Goal: Information Seeking & Learning: Learn about a topic

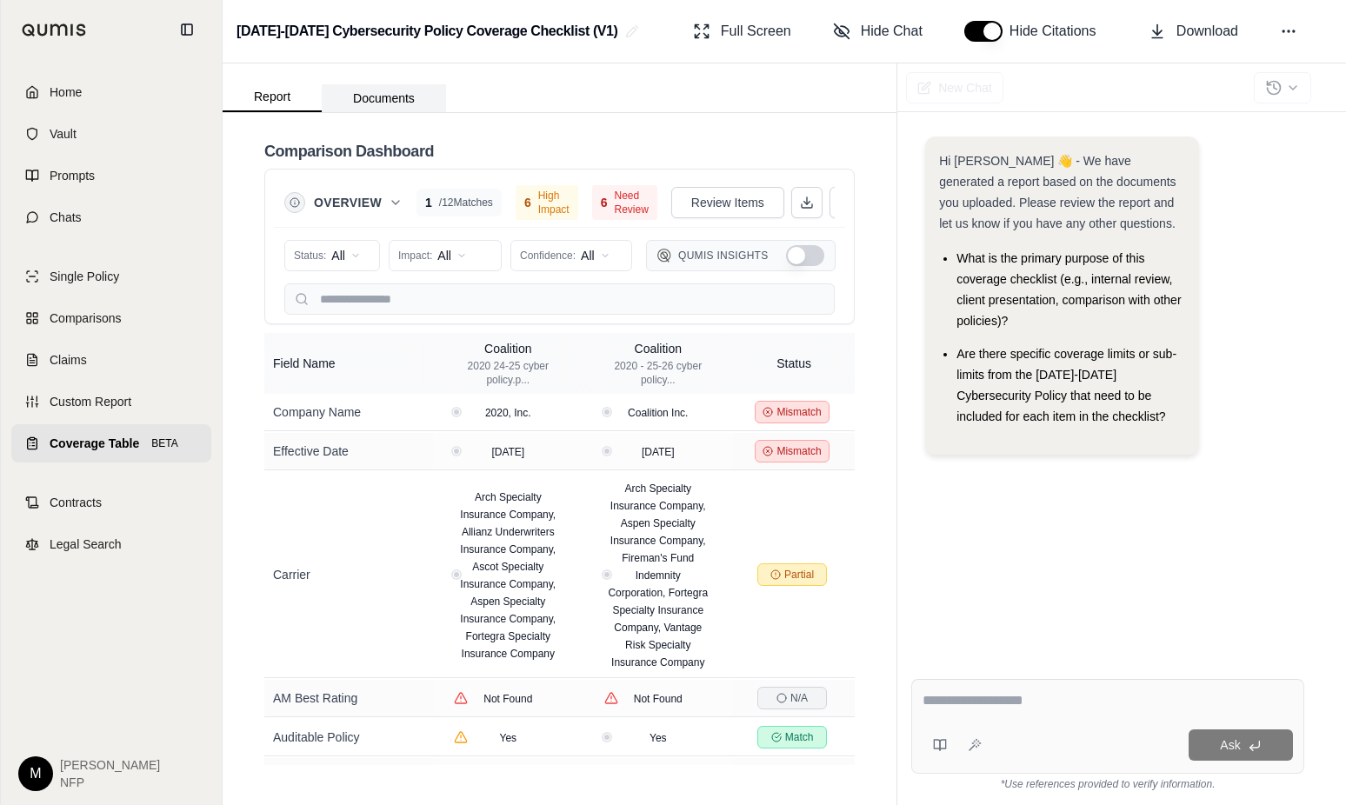
click at [383, 97] on button "Documents" at bounding box center [384, 98] width 124 height 28
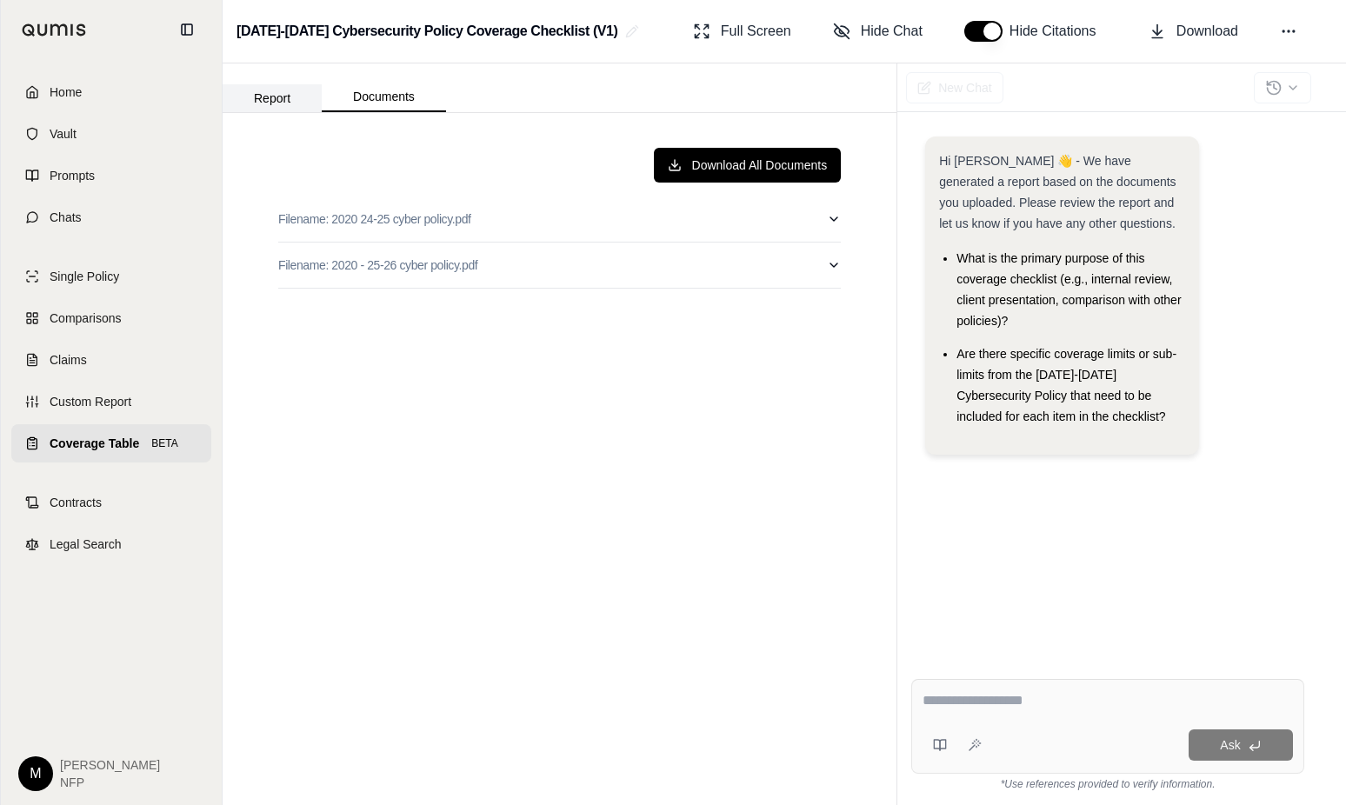
click at [270, 95] on button "Report" at bounding box center [272, 98] width 99 height 28
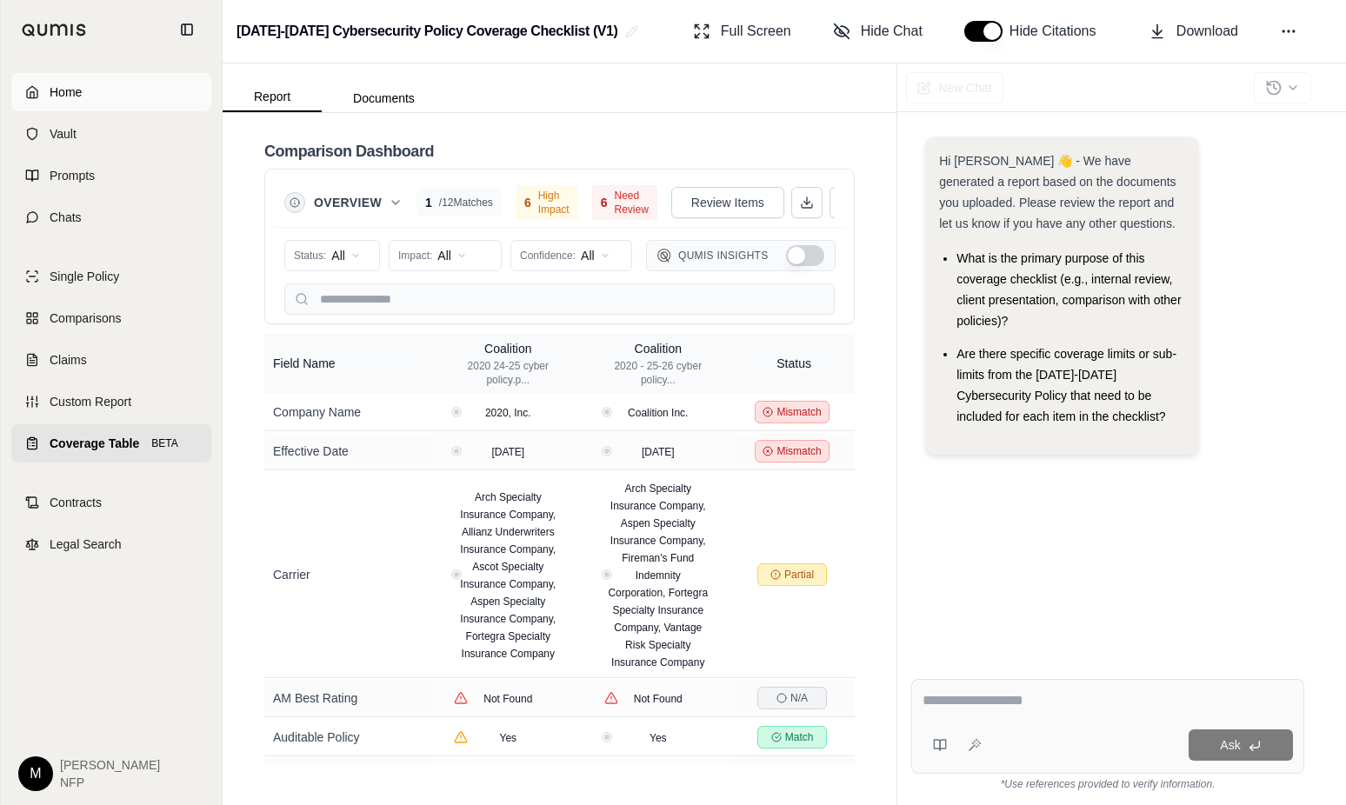
click at [80, 96] on span "Home" at bounding box center [66, 91] width 32 height 17
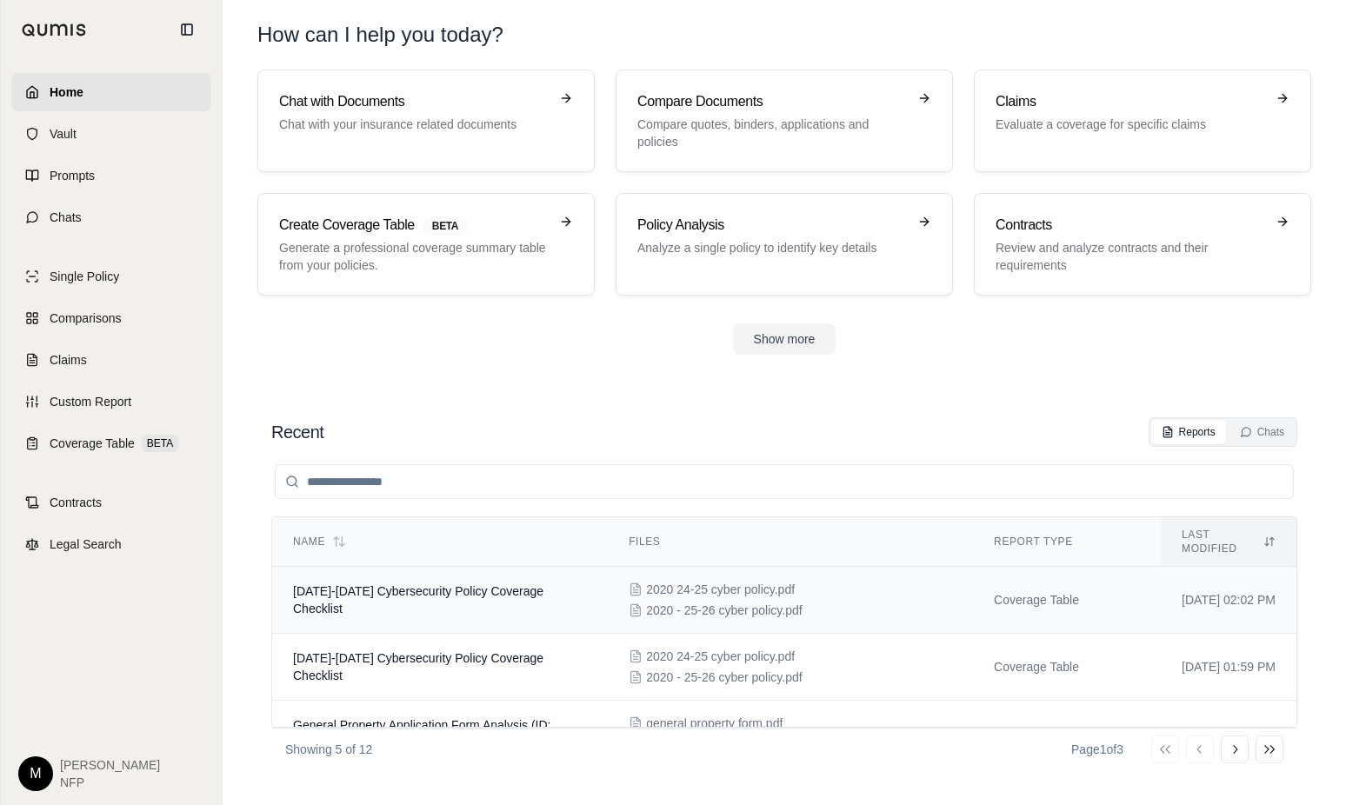
click at [443, 584] on span "[DATE]-[DATE] Cybersecurity Policy Coverage Checklist" at bounding box center [418, 599] width 250 height 31
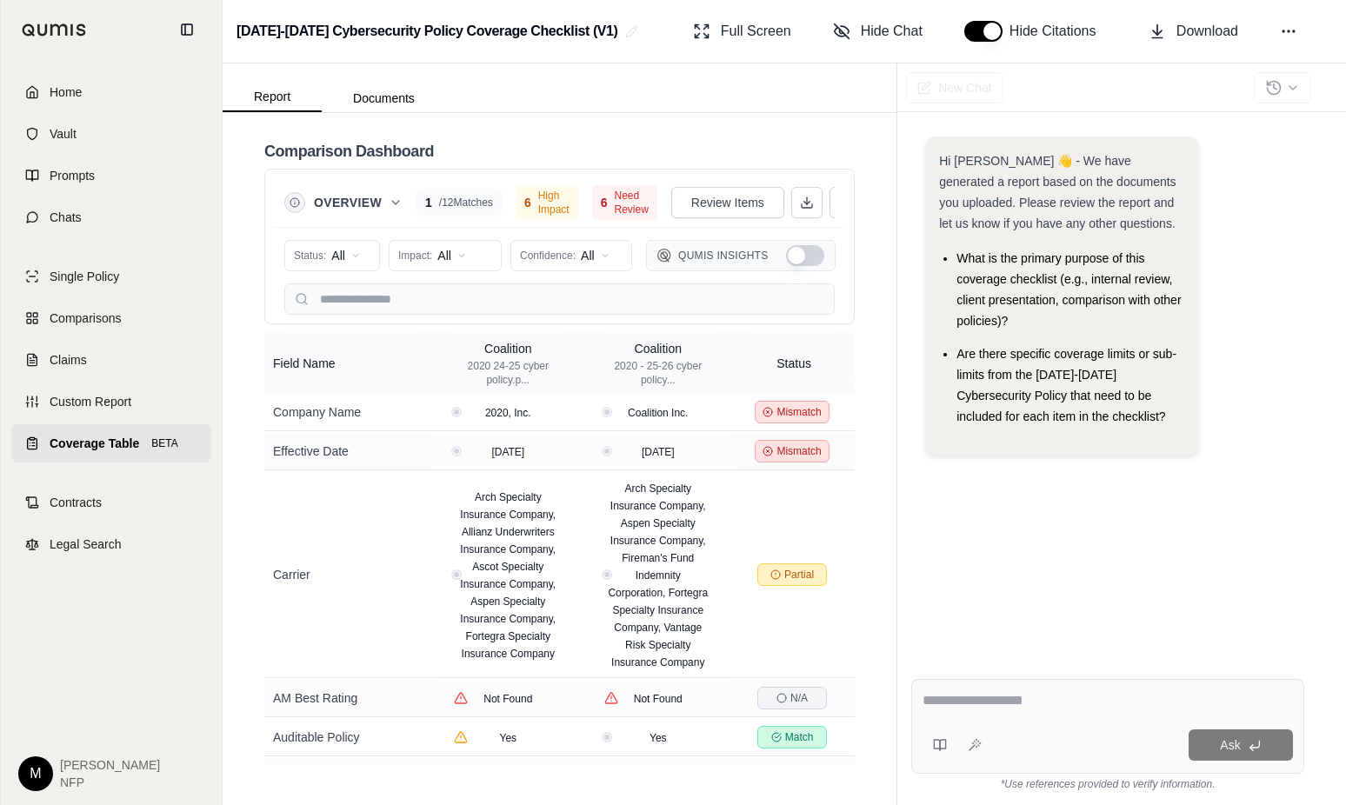
click at [971, 697] on textarea at bounding box center [1108, 701] width 370 height 21
type textarea "**********"
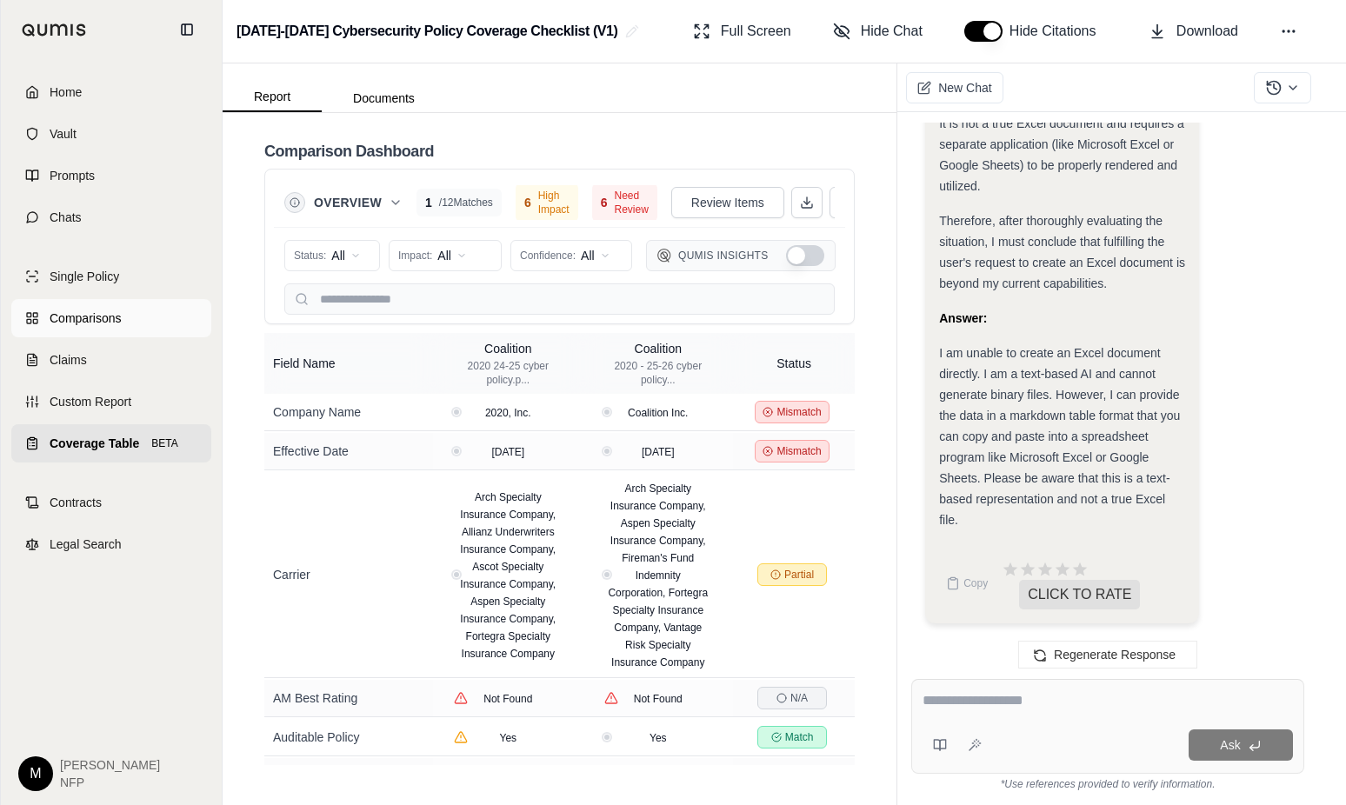
click at [77, 318] on span "Comparisons" at bounding box center [85, 318] width 71 height 17
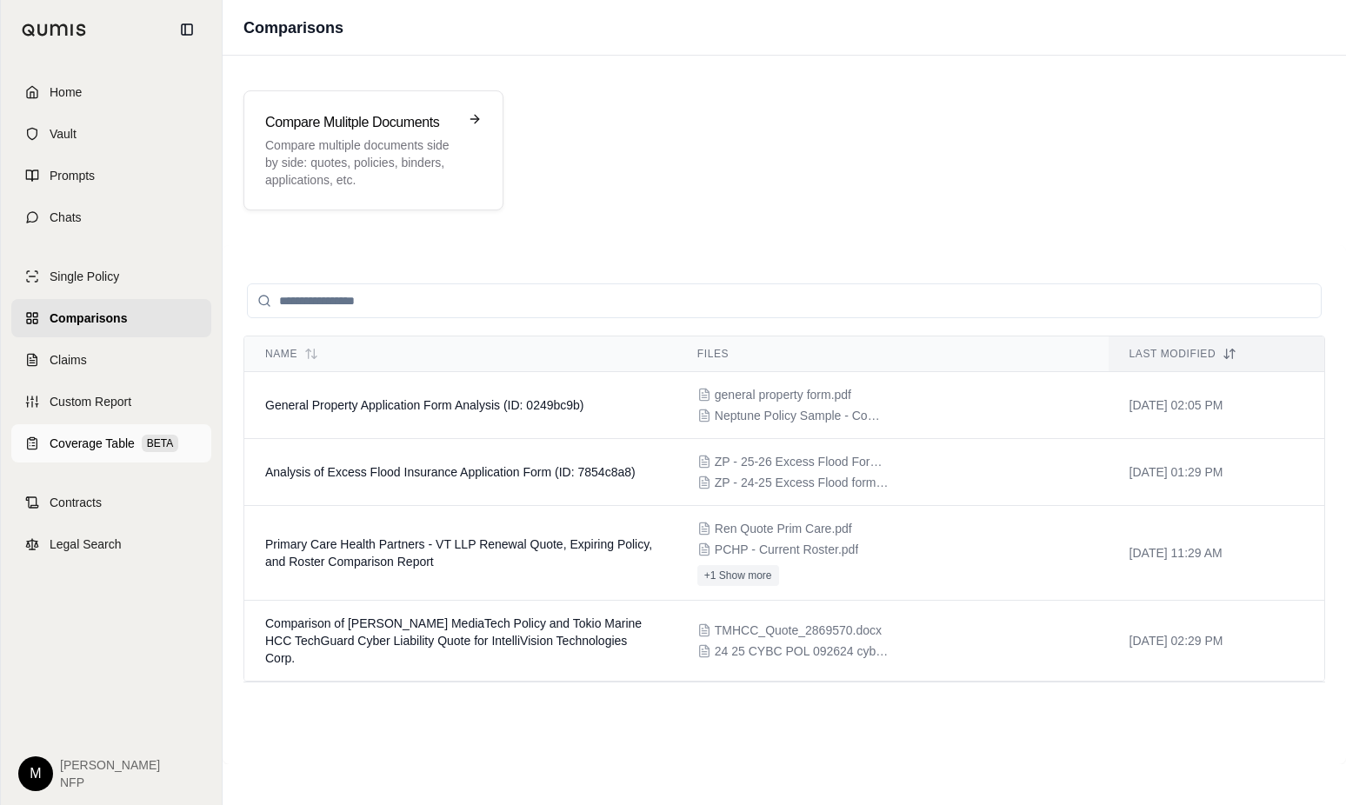
click at [85, 447] on span "Coverage Table" at bounding box center [92, 443] width 85 height 17
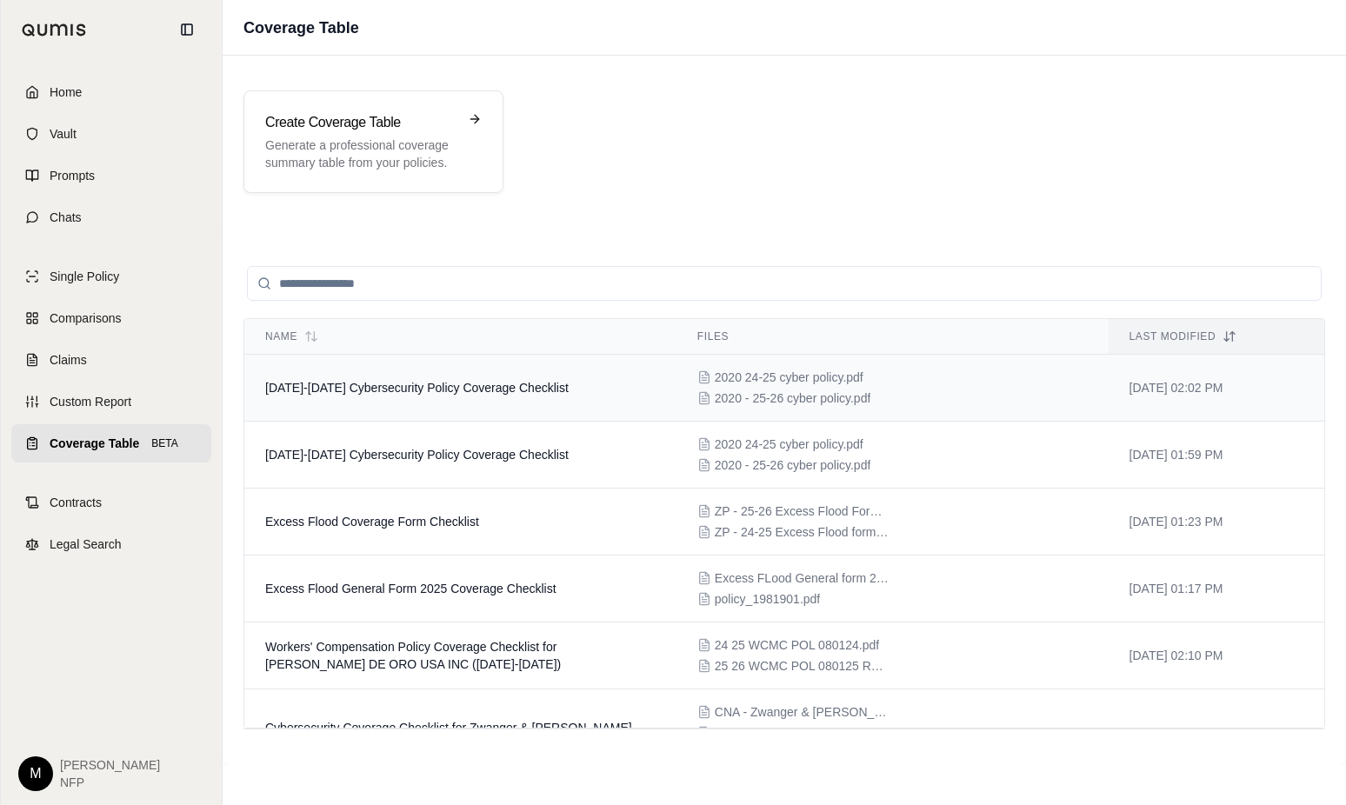
click at [437, 383] on span "[DATE]-[DATE] Cybersecurity Policy Coverage Checklist" at bounding box center [417, 388] width 304 height 14
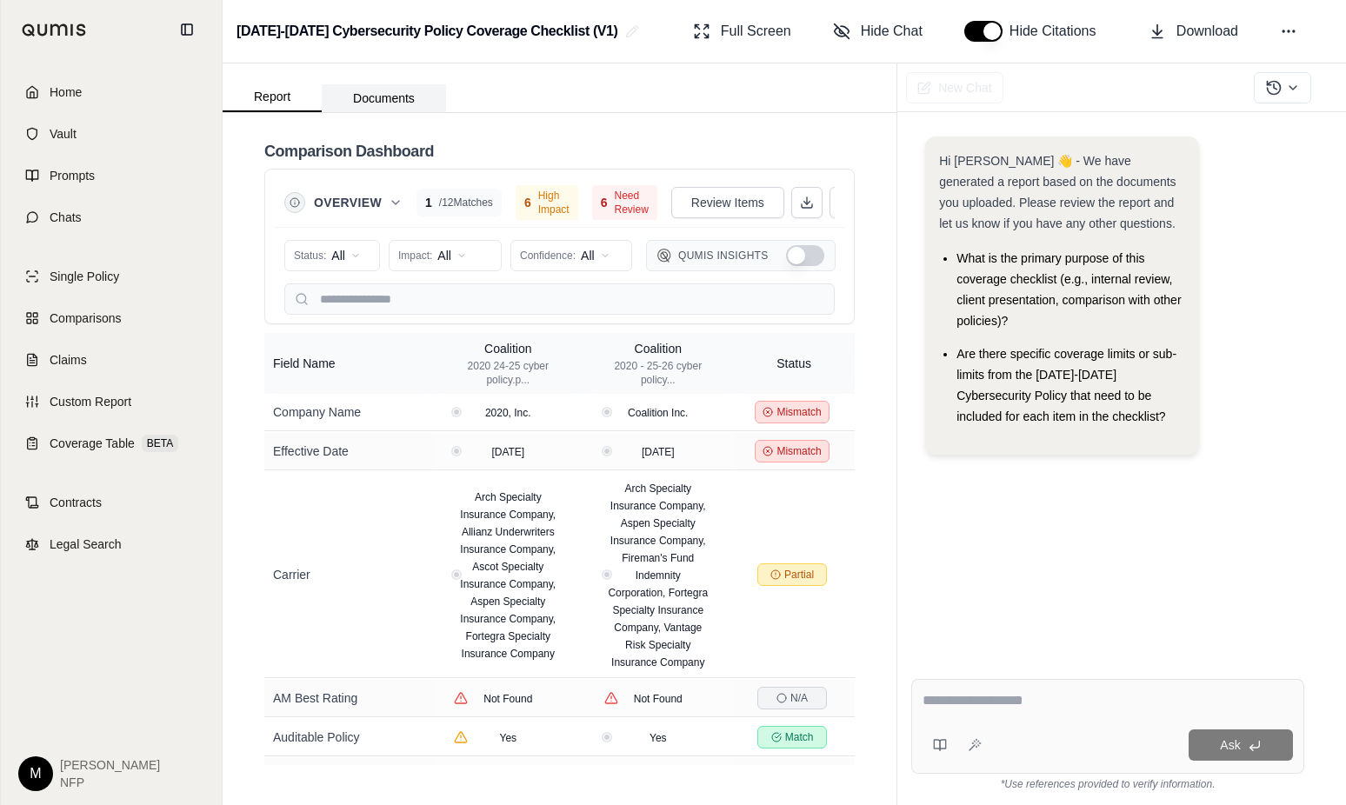
click at [389, 96] on button "Documents" at bounding box center [384, 98] width 124 height 28
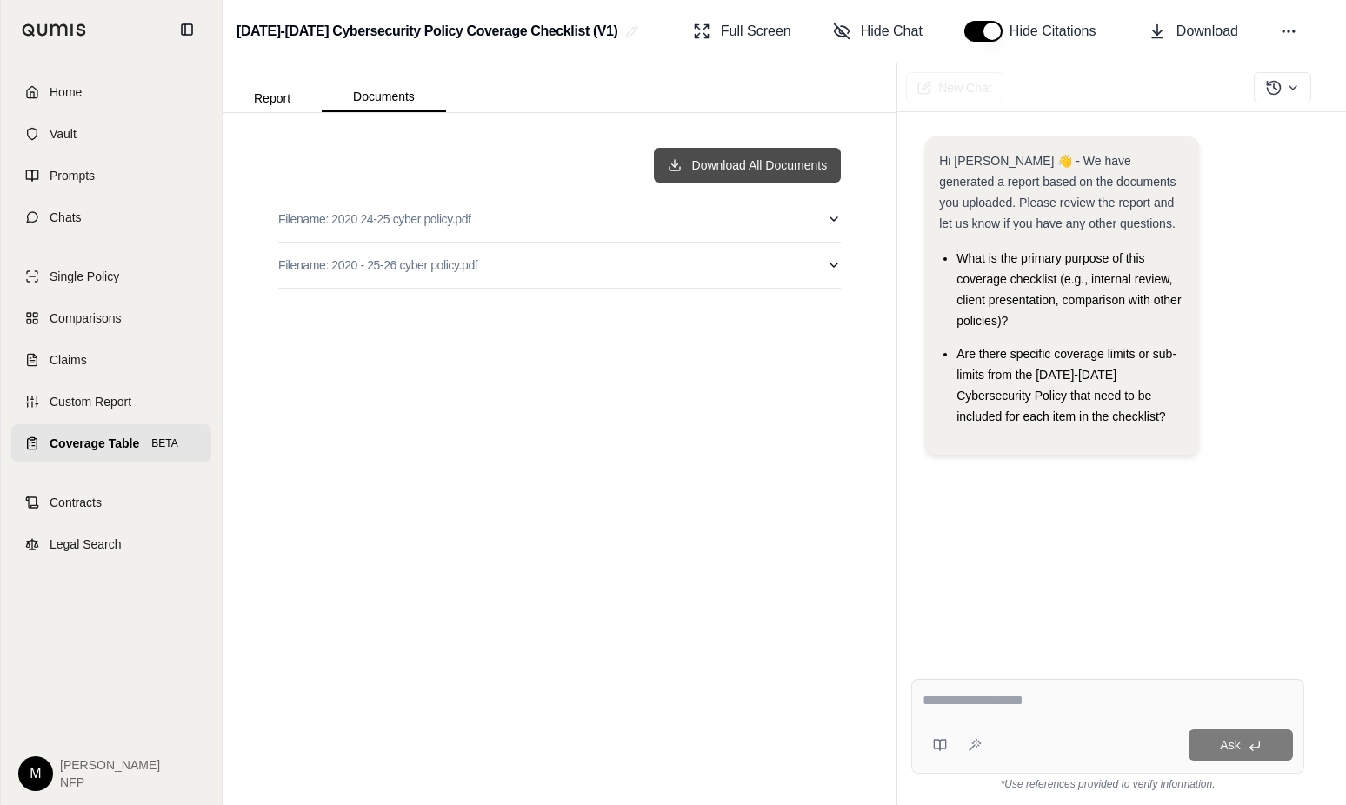
click at [728, 161] on button "Download All Documents" at bounding box center [748, 165] width 188 height 35
drag, startPoint x: 1264, startPoint y: 437, endPoint x: 1228, endPoint y: 445, distance: 36.5
click at [1264, 437] on div "Hi [PERSON_NAME] 👋 - We have generated a report based on the documents you uplo…" at bounding box center [1107, 303] width 365 height 332
click at [68, 317] on span "Comparisons" at bounding box center [85, 318] width 71 height 17
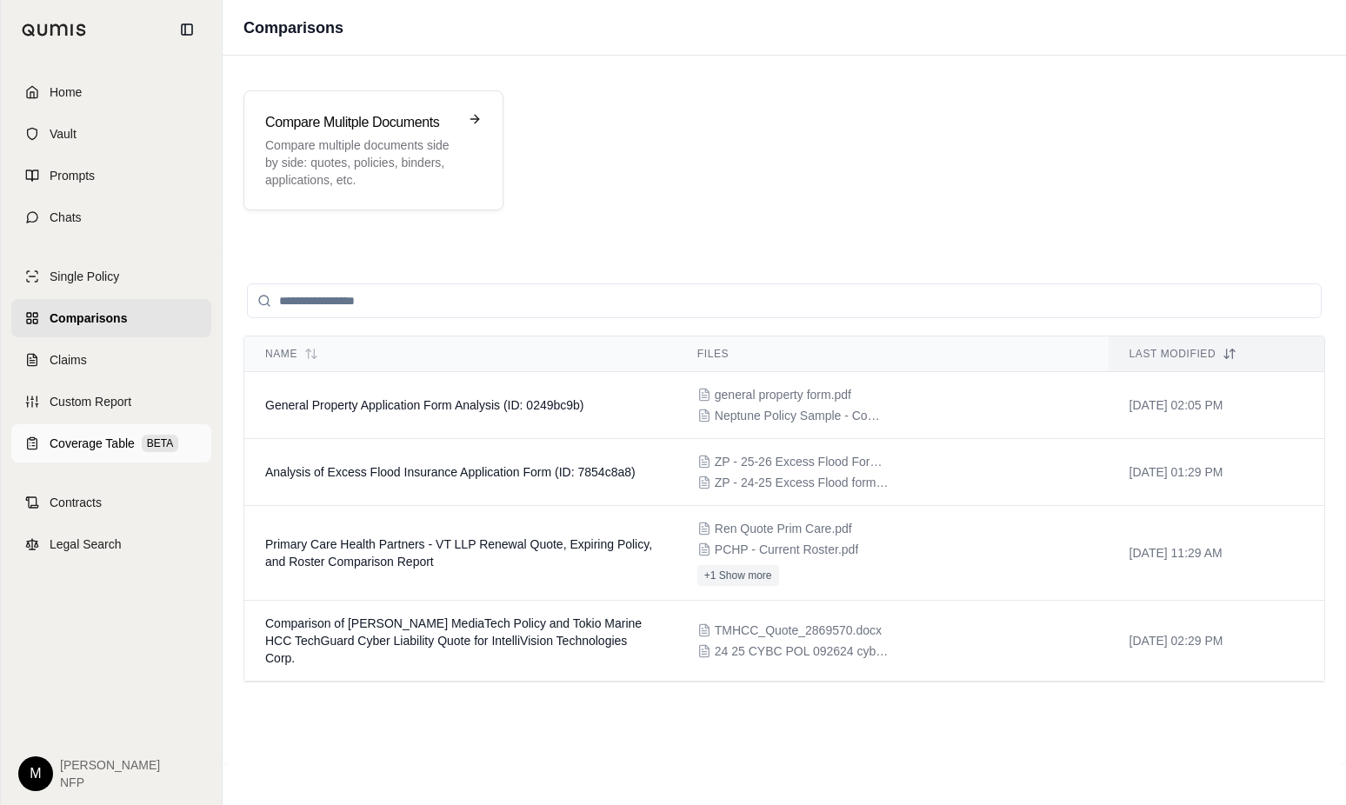
click at [80, 444] on span "Coverage Table" at bounding box center [92, 443] width 85 height 17
